Goal: Task Accomplishment & Management: Use online tool/utility

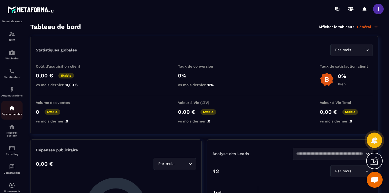
scroll to position [34, 0]
click at [9, 152] on div "E-mailing" at bounding box center [11, 149] width 21 height 11
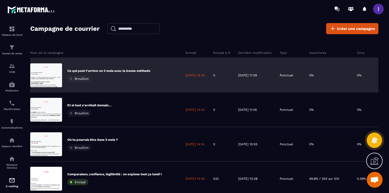
click at [124, 73] on div "Ce qui peut t’arriver en 2 mois avec la bonne méthode Brouillon" at bounding box center [108, 75] width 83 height 13
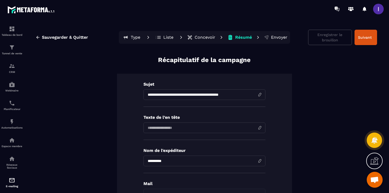
click at [246, 37] on p "Résumé" at bounding box center [243, 37] width 17 height 5
click at [257, 37] on icon at bounding box center [258, 38] width 4 height 4
click at [258, 38] on icon at bounding box center [258, 38] width 4 height 4
click at [280, 40] on p "Envoyer" at bounding box center [279, 37] width 16 height 5
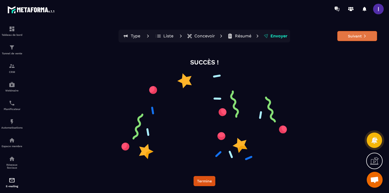
click at [366, 33] on button "Suivant" at bounding box center [357, 36] width 40 height 10
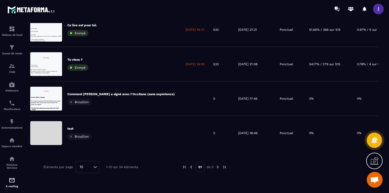
scroll to position [268, 0]
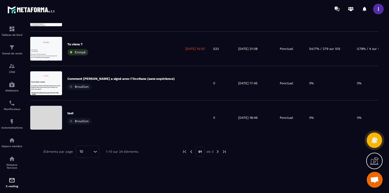
click at [219, 153] on img at bounding box center [217, 151] width 5 height 5
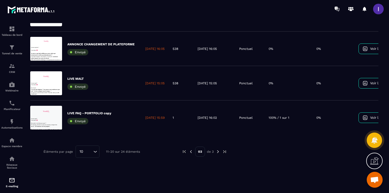
scroll to position [0, 0]
click at [191, 153] on img at bounding box center [191, 151] width 5 height 5
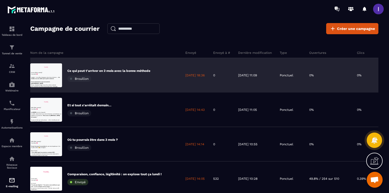
click at [115, 73] on div "Ce qui peut t’arriver en 2 mois avec la bonne méthode Brouillon" at bounding box center [108, 75] width 83 height 13
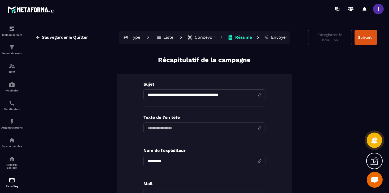
click at [284, 36] on p "Envoyer" at bounding box center [279, 37] width 16 height 5
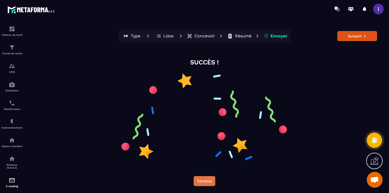
click at [210, 184] on button "Termine" at bounding box center [205, 181] width 22 height 10
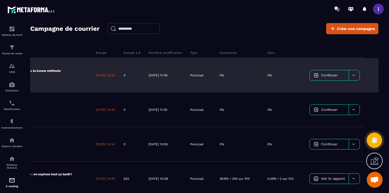
click at [356, 76] on div at bounding box center [354, 75] width 11 height 10
click at [330, 73] on link "Continuer" at bounding box center [329, 75] width 39 height 10
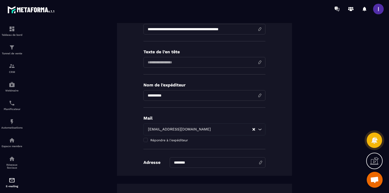
click at [223, 62] on input at bounding box center [205, 62] width 122 height 11
drag, startPoint x: 160, startPoint y: 29, endPoint x: 138, endPoint y: 29, distance: 22.3
click at [138, 29] on div "**********" at bounding box center [204, 92] width 175 height 168
type input "**********"
click at [167, 61] on input at bounding box center [205, 62] width 122 height 11
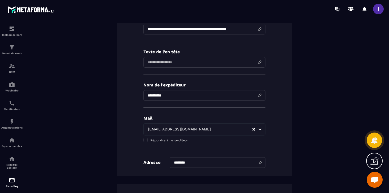
click at [288, 63] on div "**********" at bounding box center [204, 92] width 175 height 168
click at [206, 59] on input at bounding box center [205, 62] width 122 height 11
type input "**********"
click at [288, 76] on div "**********" at bounding box center [204, 92] width 175 height 168
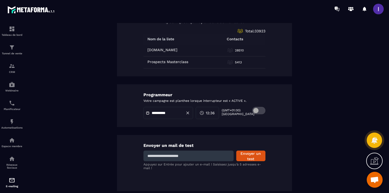
click at [257, 110] on span at bounding box center [258, 110] width 13 height 7
click at [154, 116] on div at bounding box center [169, 113] width 50 height 12
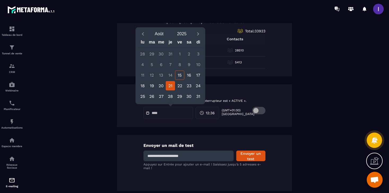
click at [171, 86] on div "21" at bounding box center [170, 85] width 9 height 9
type input "**********"
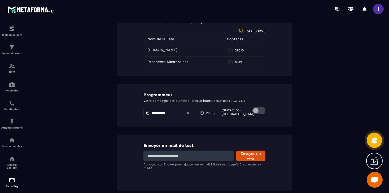
click at [213, 110] on span "12:36" at bounding box center [210, 112] width 9 height 5
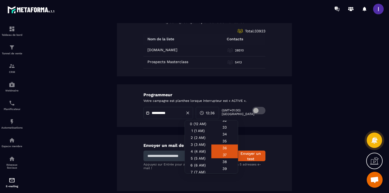
click at [223, 160] on div "37" at bounding box center [224, 161] width 27 height 7
click at [288, 105] on div "**********" at bounding box center [204, 105] width 175 height 43
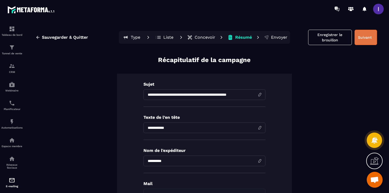
click at [368, 34] on button "Suivant" at bounding box center [366, 37] width 23 height 15
click at [270, 50] on div "**********" at bounding box center [204, 110] width 359 height 175
click at [279, 36] on p "Envoyer" at bounding box center [279, 37] width 16 height 5
click at [275, 38] on p "Envoyer" at bounding box center [279, 37] width 16 height 5
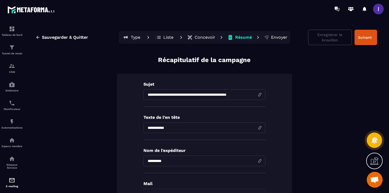
click at [273, 37] on p "Envoyer" at bounding box center [279, 37] width 16 height 5
click at [357, 38] on button "Suivant" at bounding box center [366, 37] width 23 height 15
click at [275, 38] on p "Envoyer" at bounding box center [279, 37] width 16 height 5
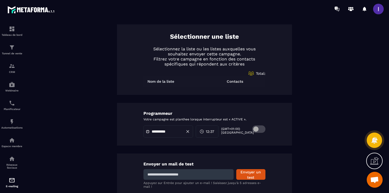
scroll to position [214, 0]
